Goal: Find specific page/section: Find specific page/section

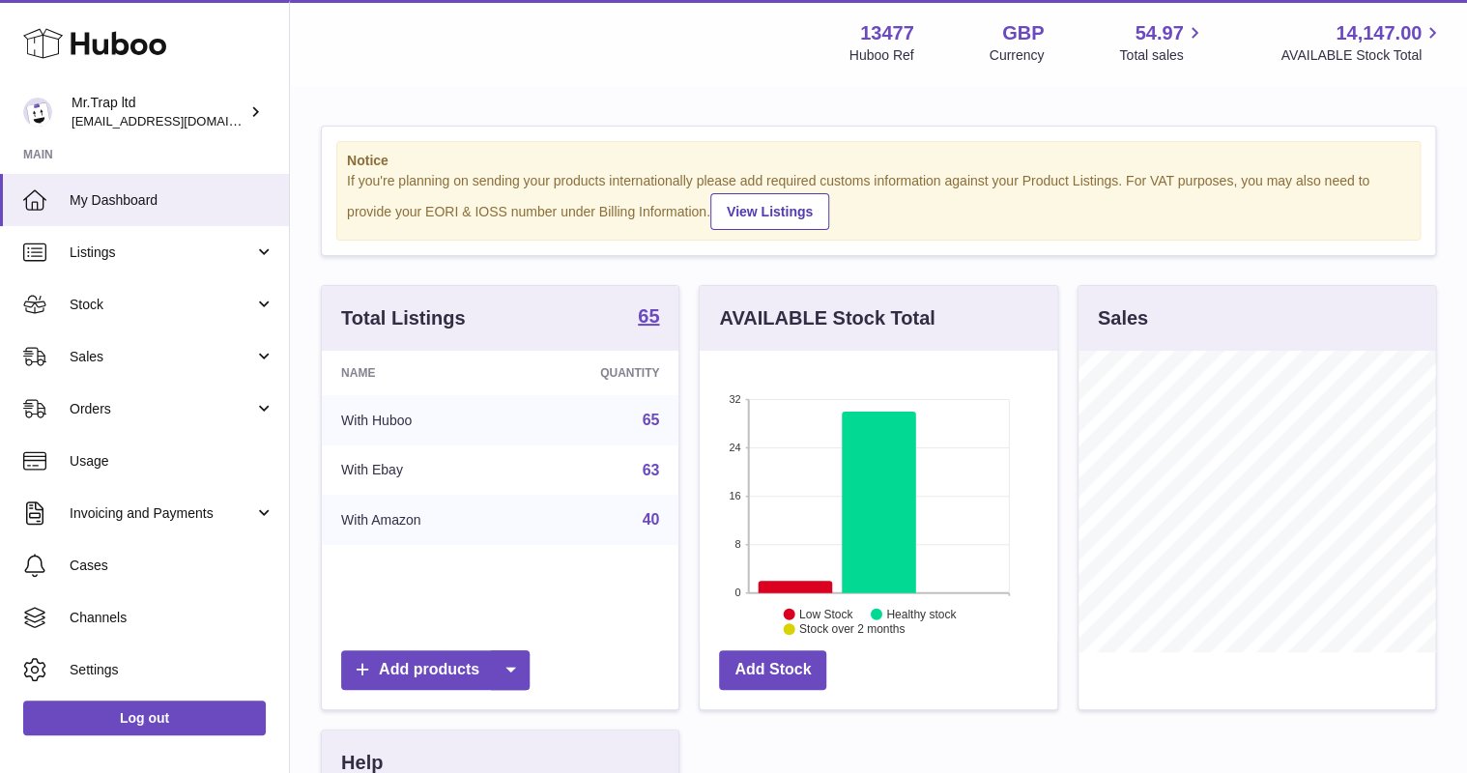
scroll to position [301, 357]
click at [159, 359] on span "Sales" at bounding box center [162, 357] width 185 height 18
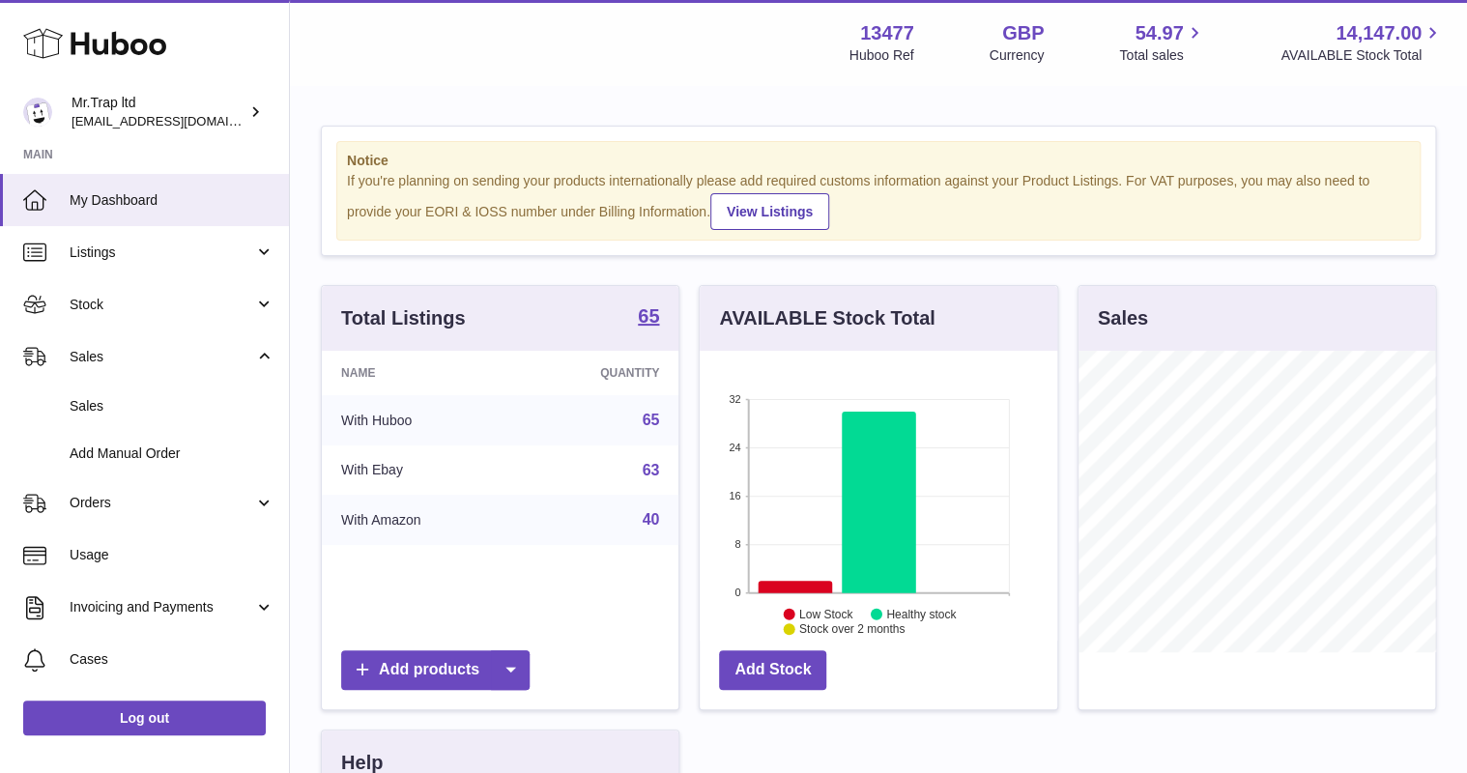
click at [167, 397] on span "Sales" at bounding box center [172, 406] width 205 height 18
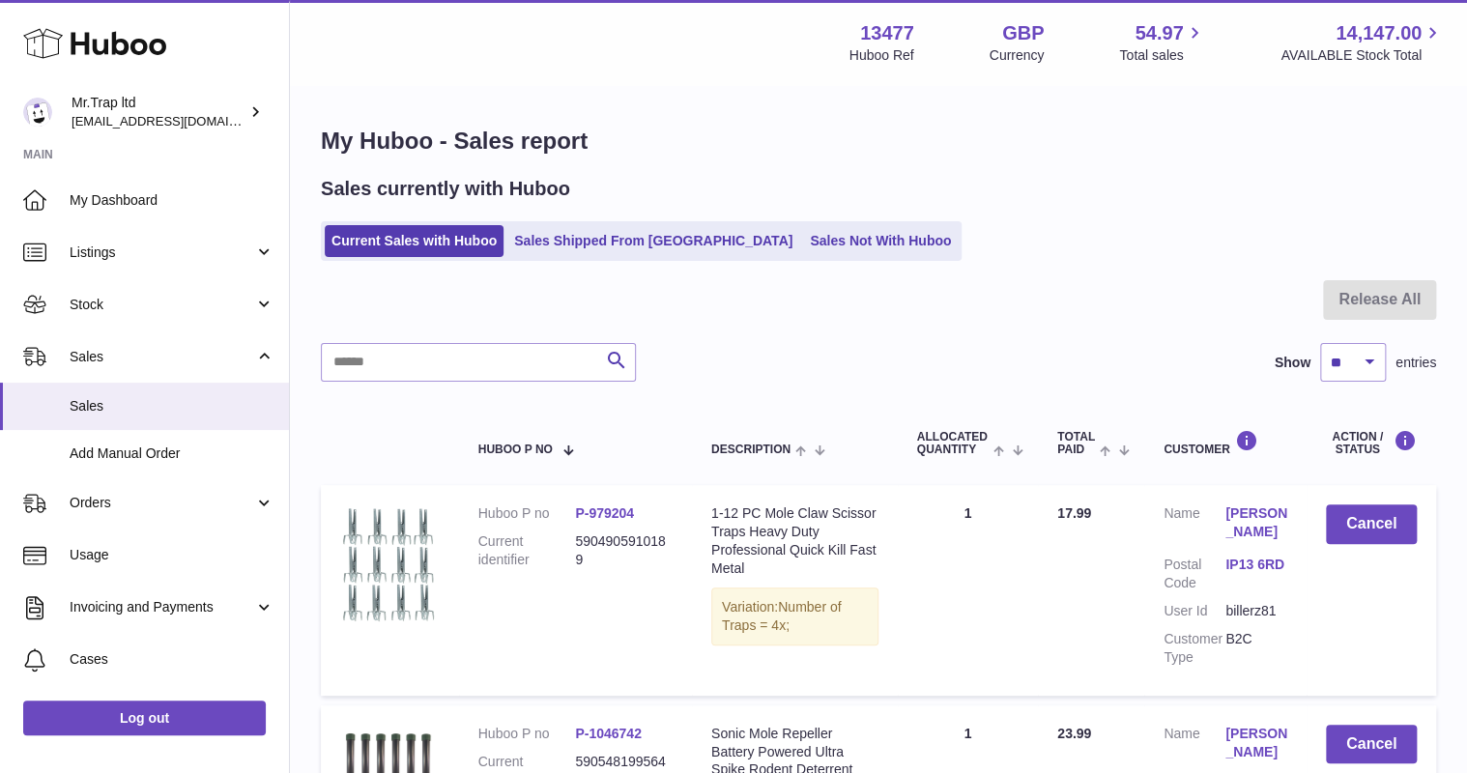
click at [803, 246] on link "Sales Not With Huboo" at bounding box center [880, 241] width 155 height 32
